Goal: Browse casually: Explore the website without a specific task or goal

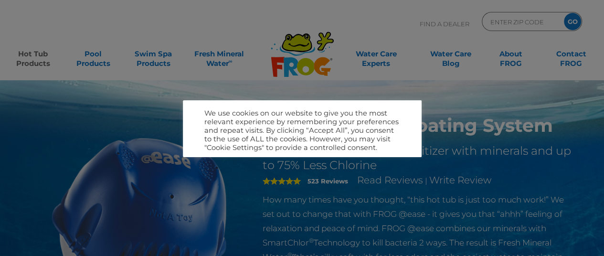
click at [307, 43] on div at bounding box center [302, 128] width 604 height 256
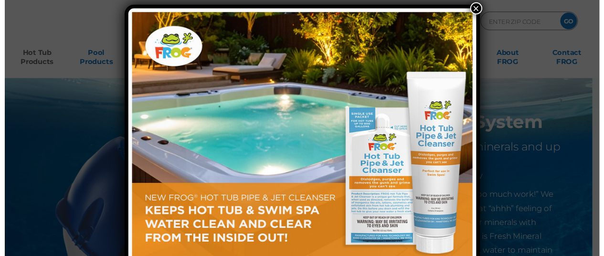
scroll to position [6, 0]
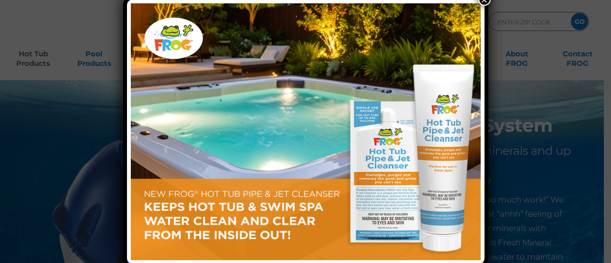
click at [484, 1] on button "×" at bounding box center [484, -1] width 12 height 12
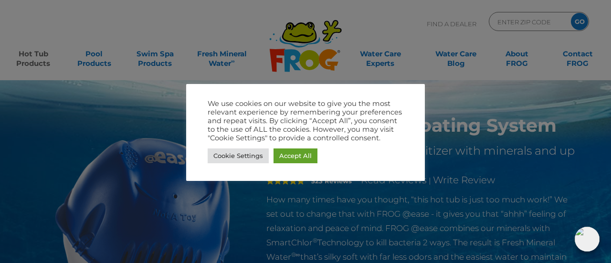
click at [317, 34] on div at bounding box center [305, 131] width 611 height 263
click at [255, 159] on link "Cookie Settings" at bounding box center [238, 155] width 61 height 15
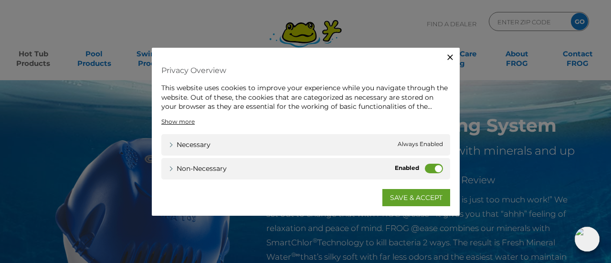
click at [449, 53] on icon "button" at bounding box center [450, 57] width 10 height 10
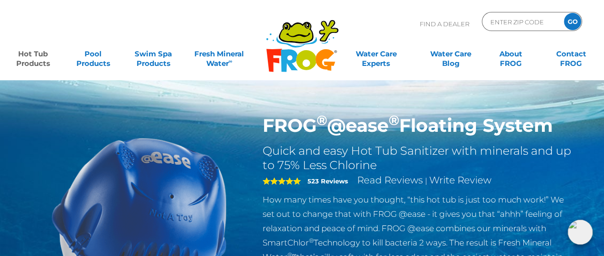
click at [319, 50] on icon ".st130{clip-path:url(#SVGID_2_);fill-rule:evenodd;clip-rule:evenodd;fill:#C3CC0…" at bounding box center [301, 45] width 73 height 53
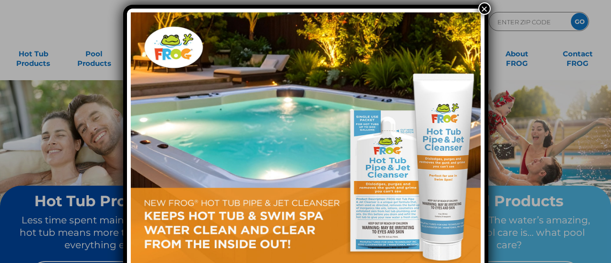
scroll to position [6, 0]
